Goal: Information Seeking & Learning: Learn about a topic

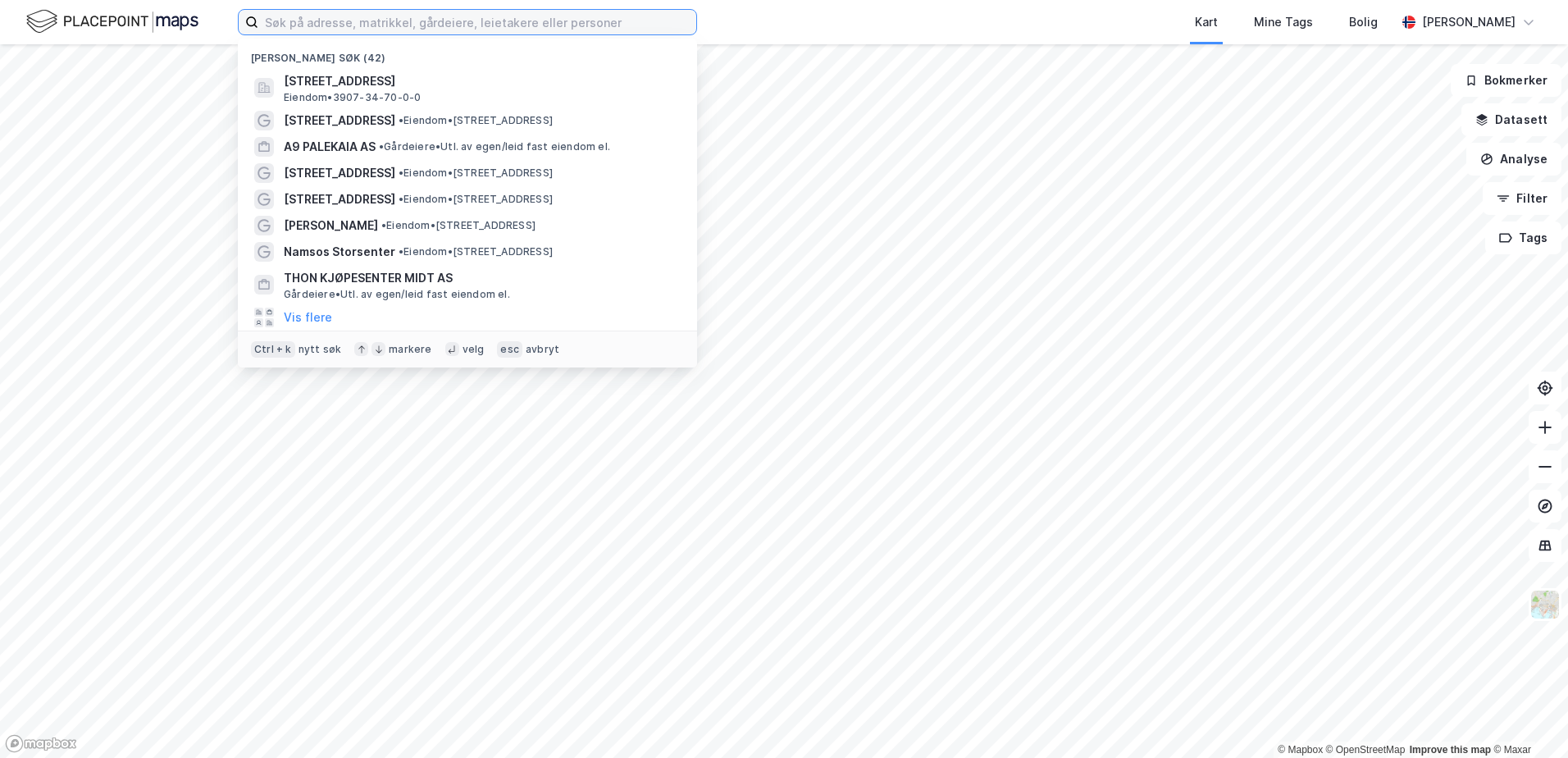
click at [417, 23] on input at bounding box center [477, 22] width 438 height 24
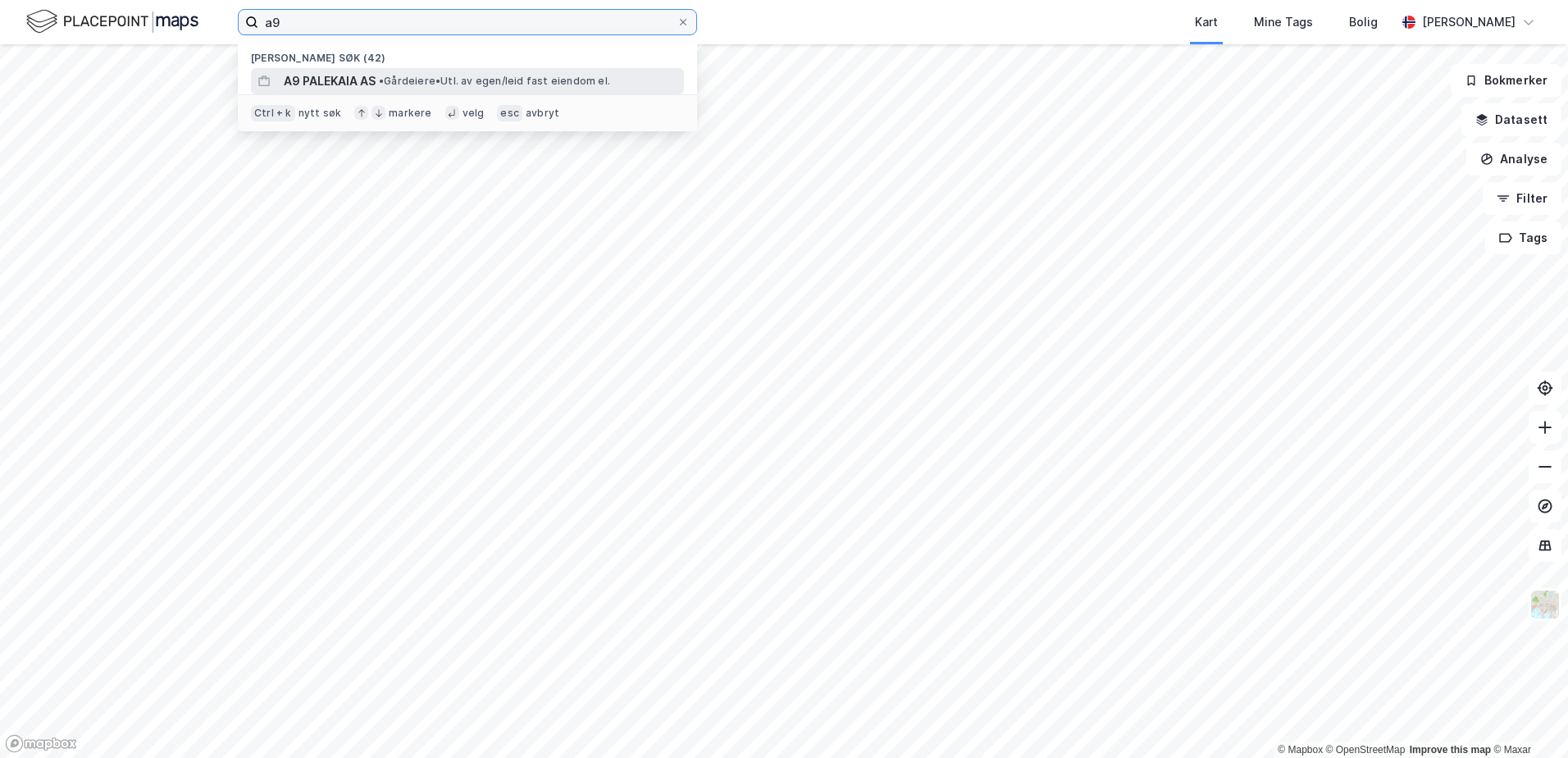
type input "a9"
click at [355, 77] on span "A9 PALEKAIA AS" at bounding box center [330, 81] width 92 height 20
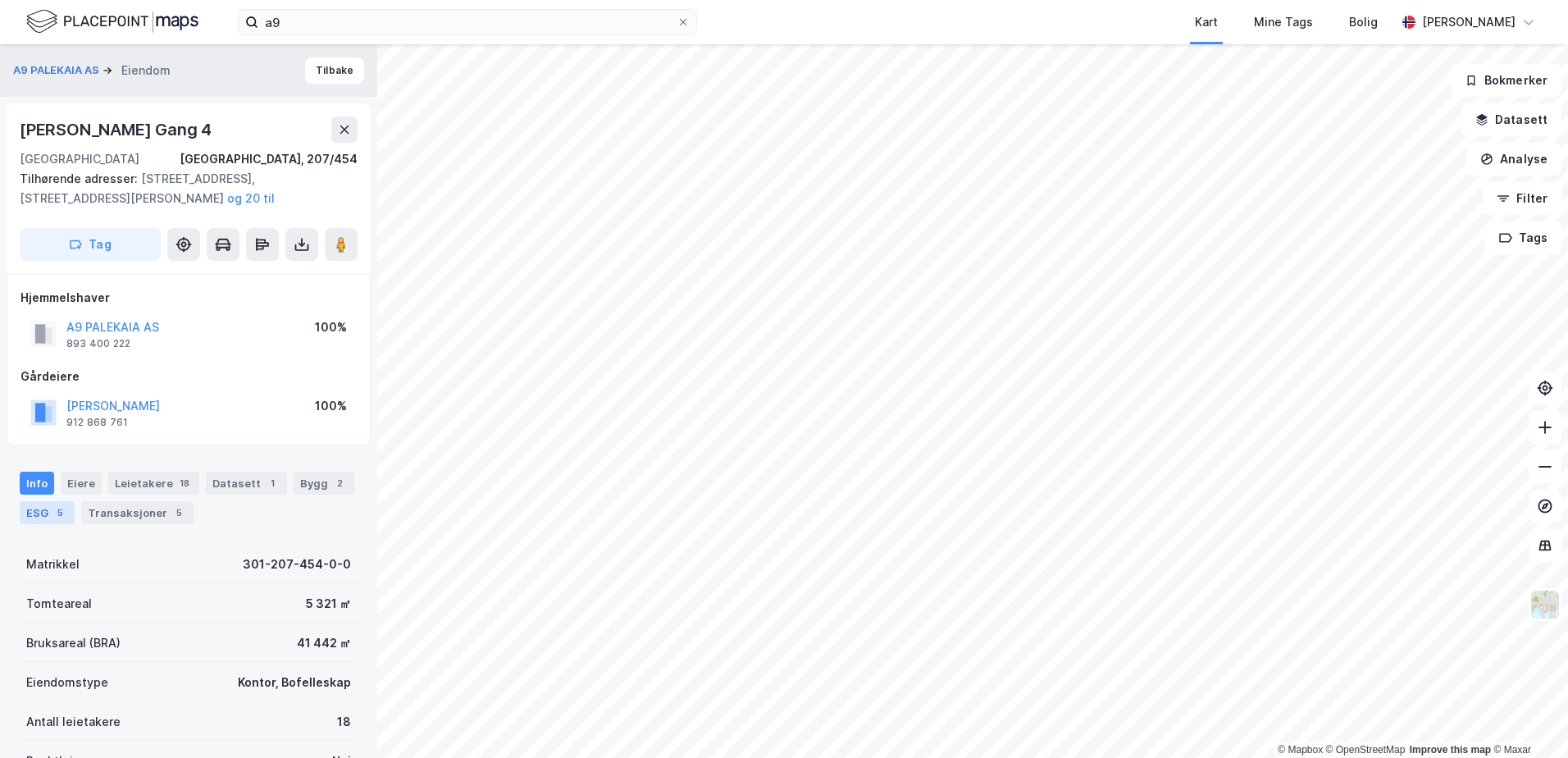
click at [53, 513] on div "5" at bounding box center [60, 513] width 16 height 16
